Goal: Task Accomplishment & Management: Use online tool/utility

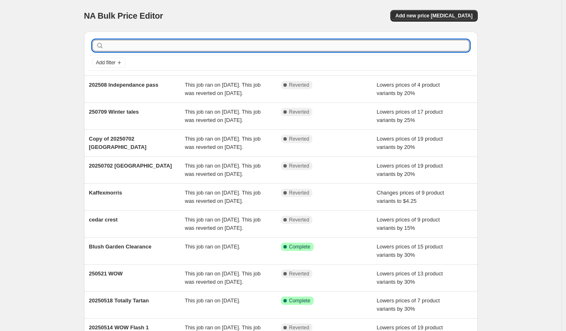
click at [278, 48] on input "text" at bounding box center [288, 46] width 364 height 12
click at [425, 10] on button "Add new price [MEDICAL_DATA]" at bounding box center [433, 16] width 87 height 12
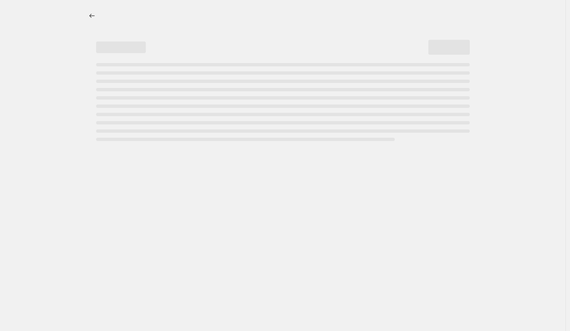
select select "percentage"
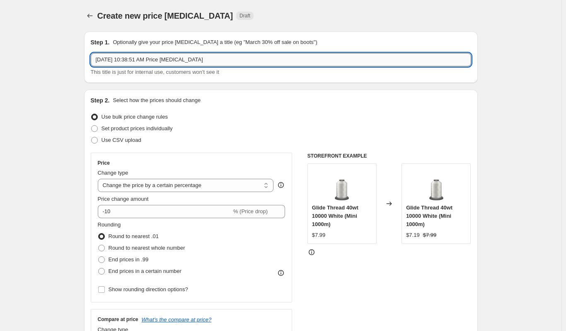
click at [121, 59] on input "[DATE] 10:38:51 AM Price [MEDICAL_DATA]" at bounding box center [281, 59] width 380 height 13
drag, startPoint x: 226, startPoint y: 62, endPoint x: 36, endPoint y: 60, distance: 189.3
type input "20250830 kaffexmorris"
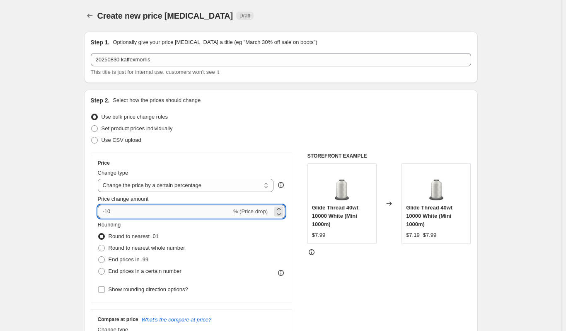
drag, startPoint x: 108, startPoint y: 215, endPoint x: 114, endPoint y: 214, distance: 6.7
click at [114, 214] on input "-10" at bounding box center [165, 211] width 134 height 13
drag, startPoint x: 116, startPoint y: 212, endPoint x: 109, endPoint y: 212, distance: 6.6
click at [109, 212] on input "-20" at bounding box center [165, 211] width 134 height 13
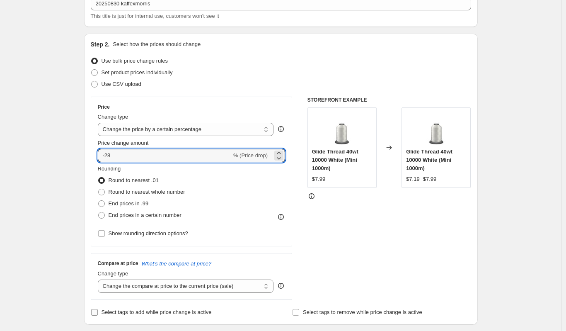
scroll to position [124, 0]
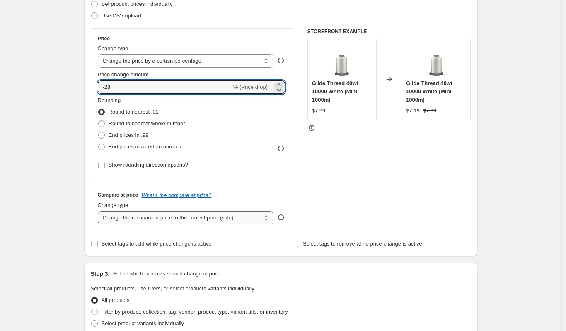
type input "-28"
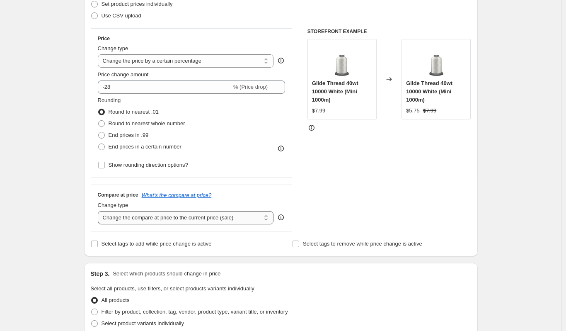
click at [141, 221] on select "Change the compare at price to the current price (sale) Change the compare at p…" at bounding box center [186, 217] width 176 height 13
select select "bp"
click at [99, 211] on select "Change the compare at price to the current price (sale) Change the compare at p…" at bounding box center [186, 217] width 176 height 13
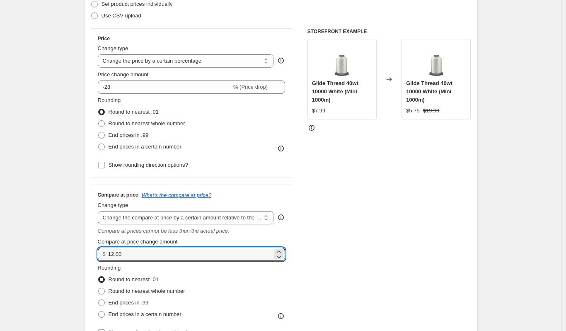
drag, startPoint x: 136, startPoint y: 254, endPoint x: 96, endPoint y: 252, distance: 39.8
click at [96, 252] on div "Compare at price What's the compare at price? Change type Change the compare at…" at bounding box center [192, 264] width 202 height 161
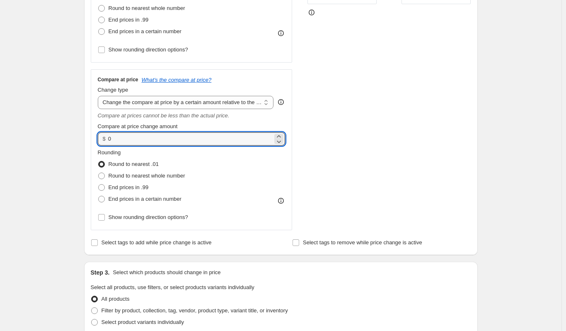
scroll to position [166, 0]
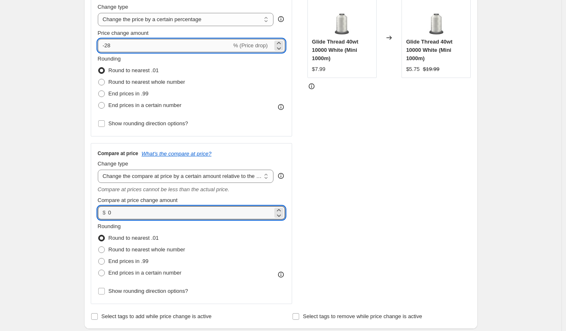
type input "0.00"
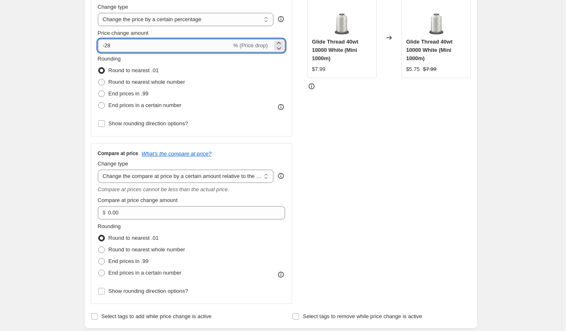
click at [113, 45] on input "-28" at bounding box center [165, 45] width 134 height 13
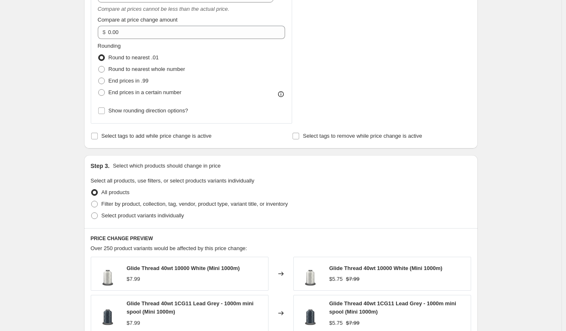
scroll to position [414, 0]
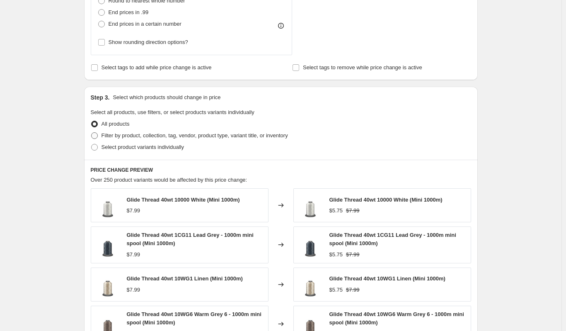
type input "-25"
click at [126, 136] on span "Filter by product, collection, tag, vendor, product type, variant title, or inv…" at bounding box center [194, 135] width 186 height 6
click at [92, 133] on input "Filter by product, collection, tag, vendor, product type, variant title, or inv…" at bounding box center [91, 132] width 0 height 0
radio input "true"
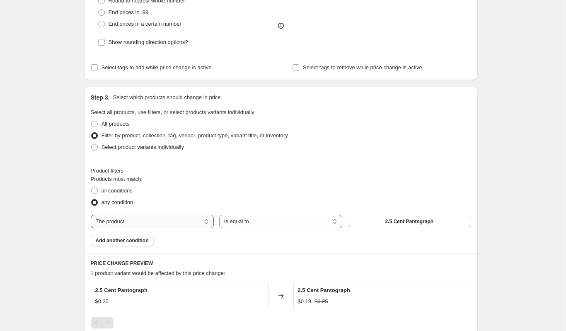
click at [186, 227] on select "The product The product's collection The product's tag The product's vendor The…" at bounding box center [152, 221] width 123 height 13
select select "collection"
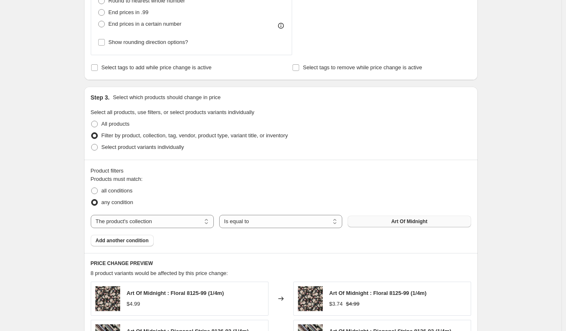
click at [390, 220] on button "Art Of Midnight" at bounding box center [408, 221] width 123 height 12
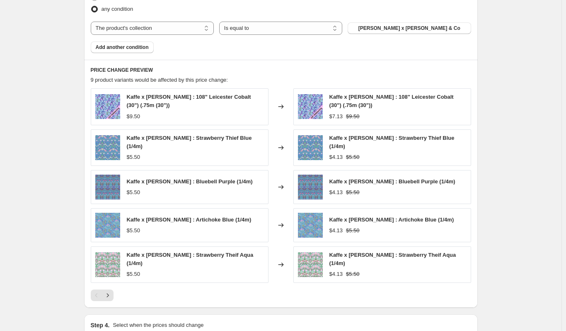
scroll to position [708, 0]
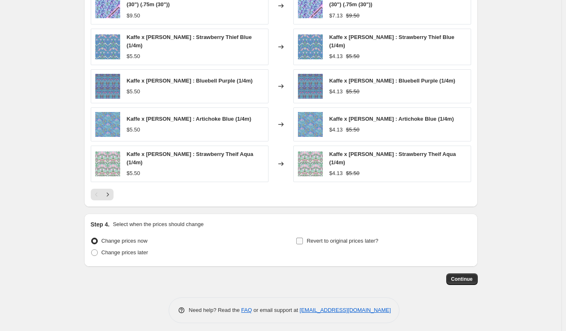
click at [331, 237] on span "Revert to original prices later?" at bounding box center [342, 240] width 72 height 6
click at [303, 237] on input "Revert to original prices later?" at bounding box center [299, 240] width 7 height 7
checkbox input "true"
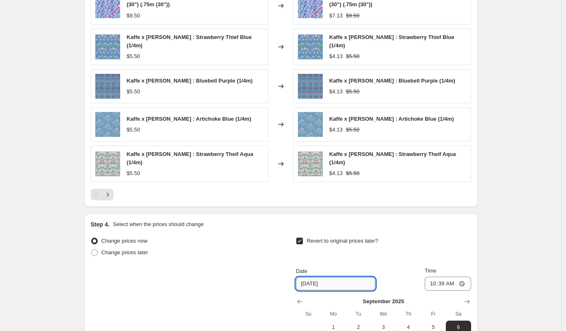
click at [358, 280] on input "[DATE]" at bounding box center [336, 283] width 80 height 13
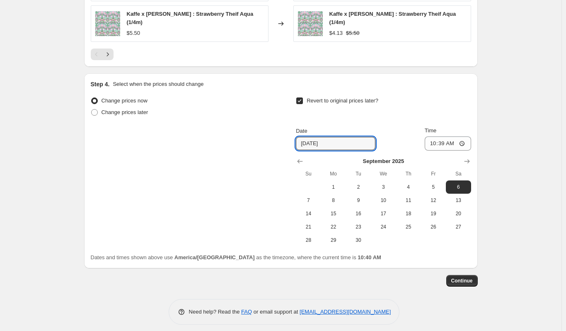
scroll to position [849, 0]
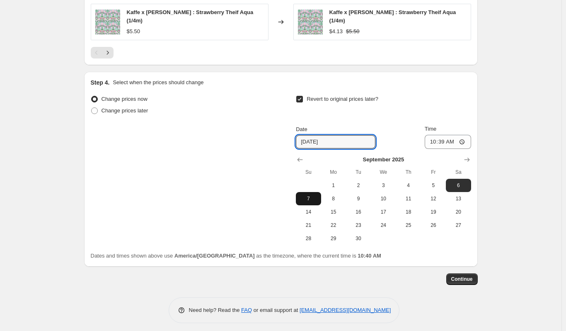
click at [308, 197] on button "7" at bounding box center [308, 198] width 25 height 13
type input "[DATE]"
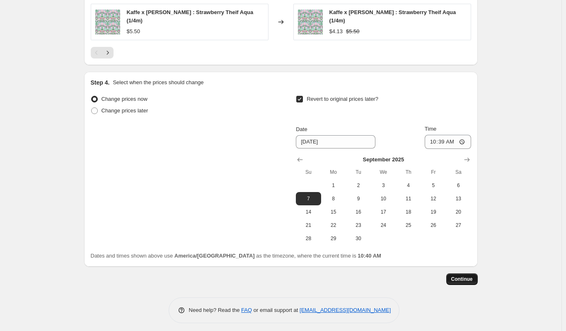
click at [456, 275] on span "Continue" at bounding box center [462, 278] width 22 height 7
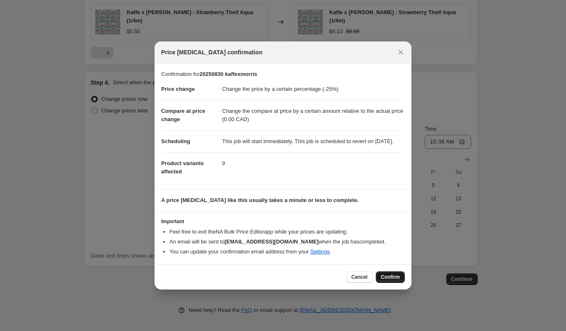
click at [380, 278] on button "Confirm" at bounding box center [390, 277] width 29 height 12
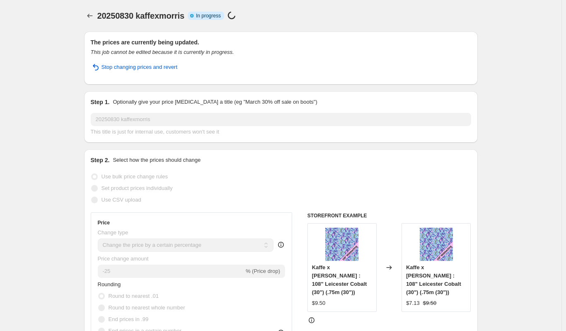
select select "percentage"
select select "bp"
select select "collection"
